Goal: Find specific page/section: Find specific page/section

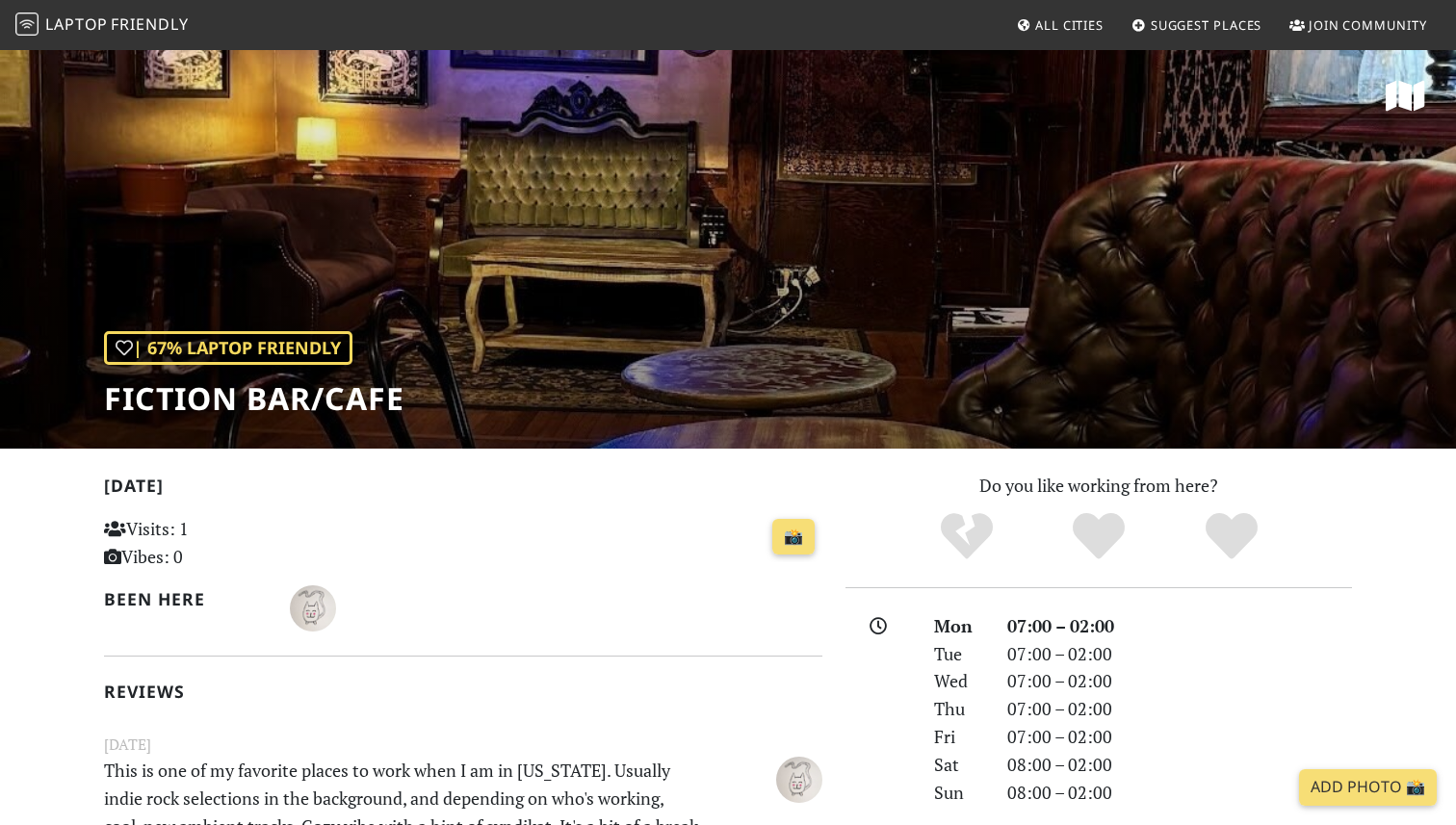
click at [1081, 18] on span "All Cities" at bounding box center [1069, 25] width 69 height 18
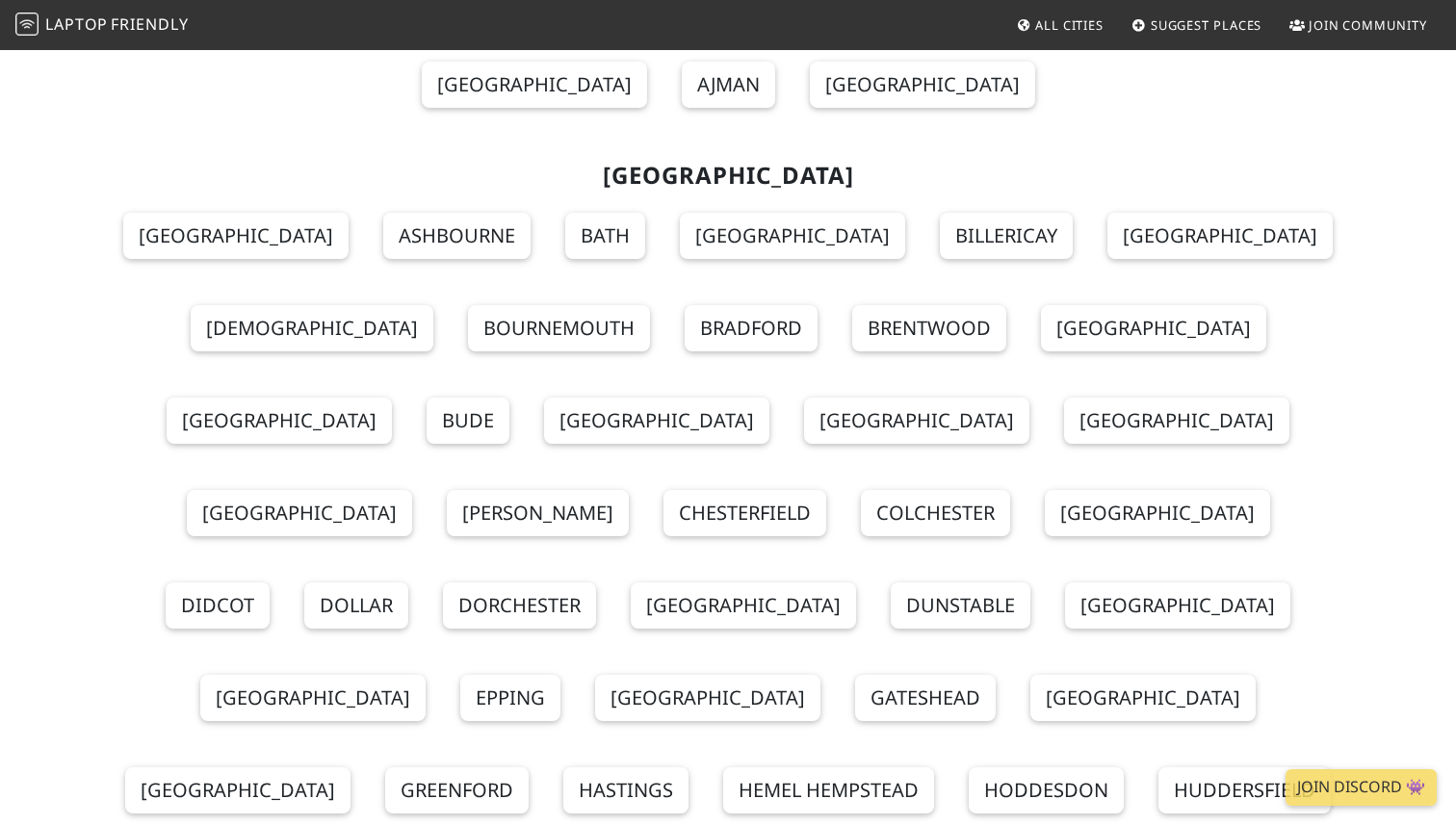
scroll to position [22752, 0]
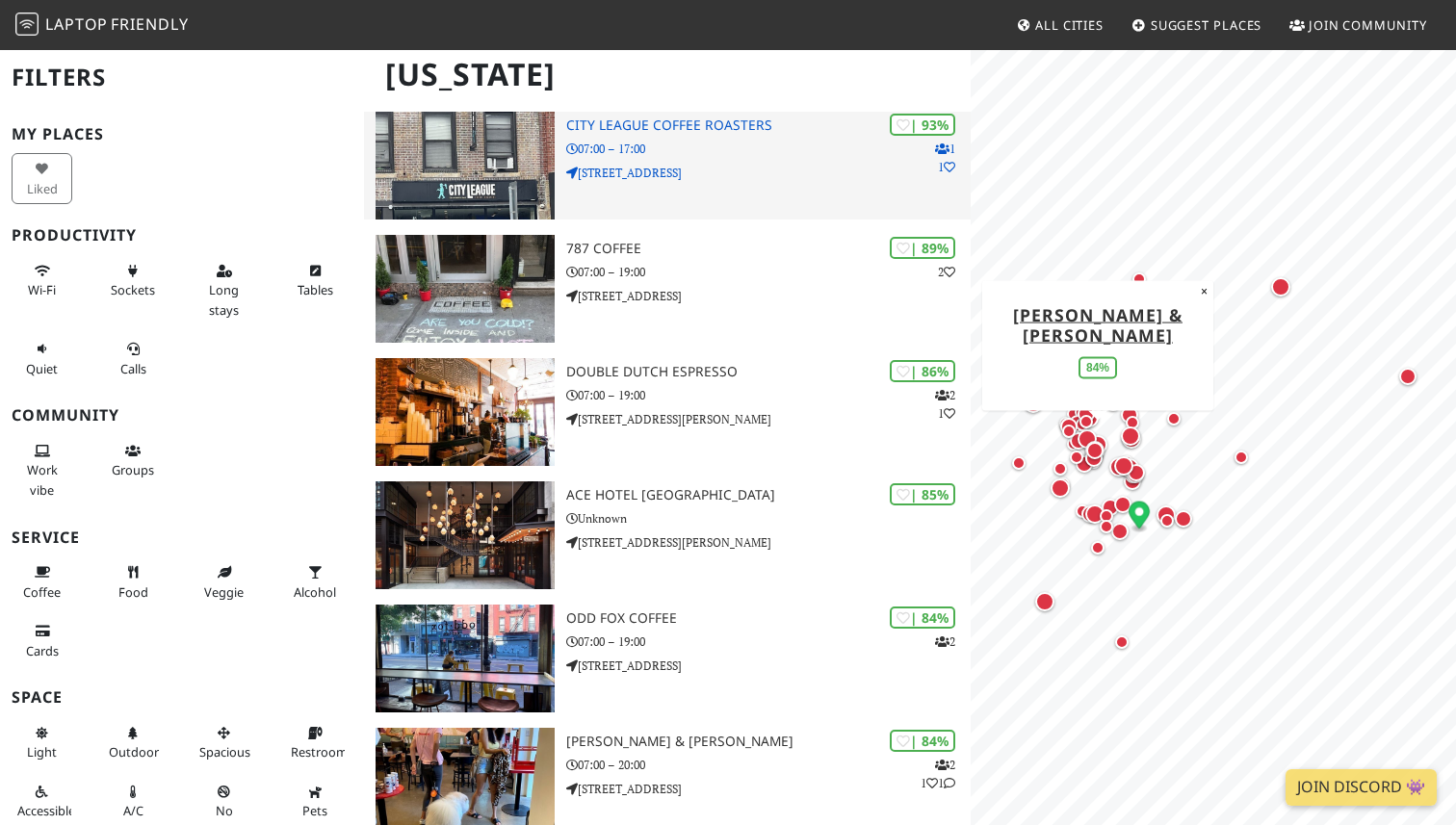
scroll to position [646, 0]
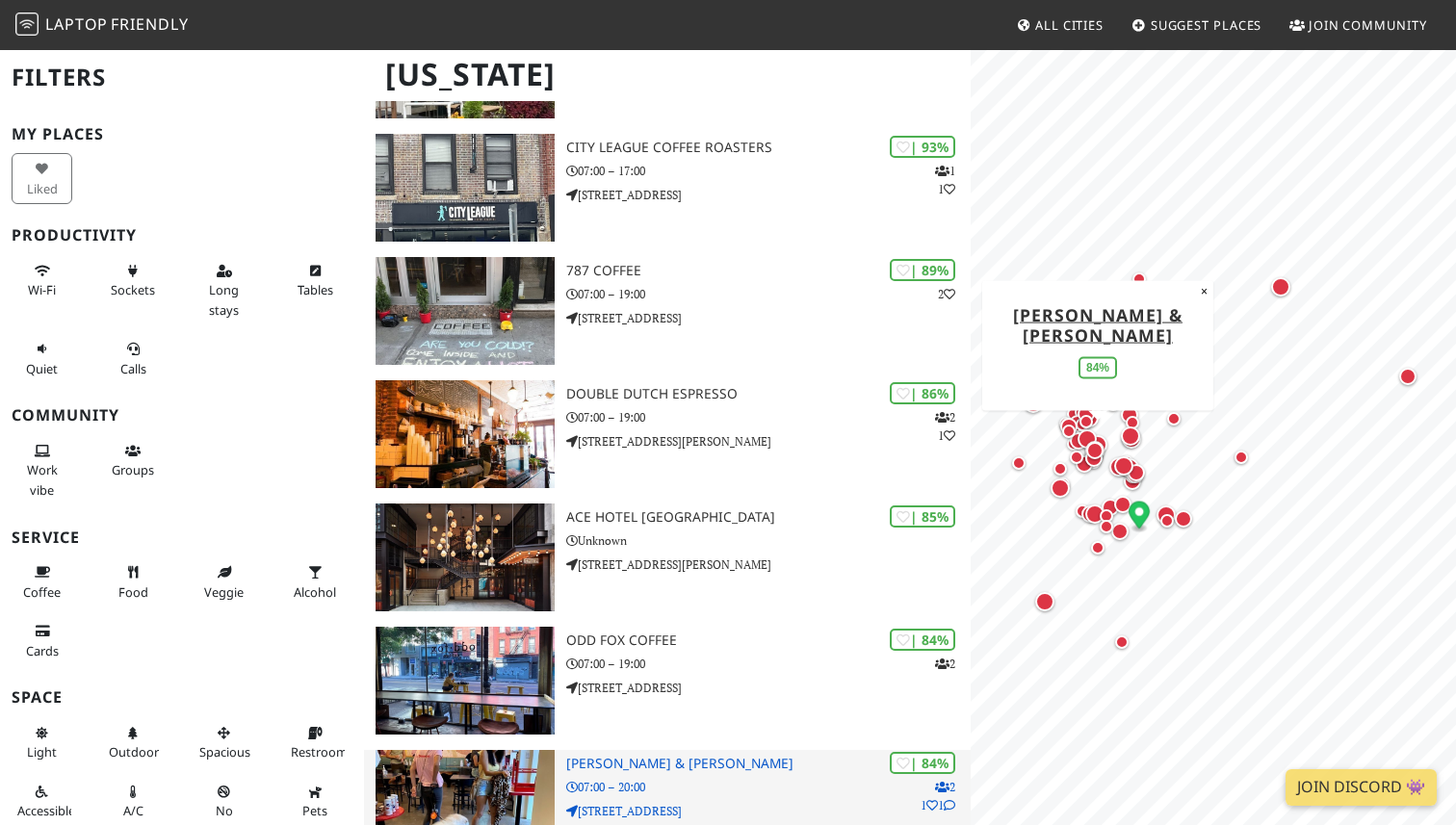
click at [790, 775] on div "| 84% 2 1 1 Boris & Horton 07:00 – 20:00 195 Avenue A" at bounding box center [768, 803] width 404 height 108
